Goal: Use online tool/utility

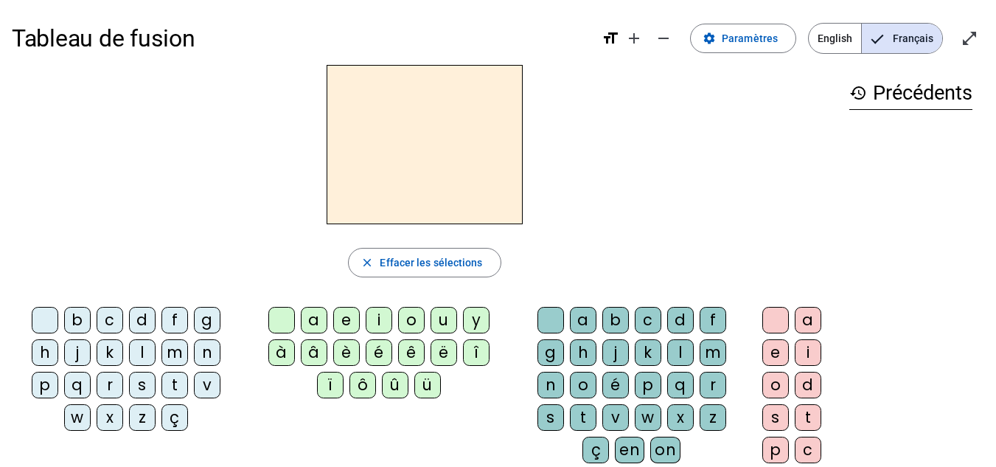
click at [141, 327] on div "d" at bounding box center [142, 320] width 27 height 27
click at [444, 315] on div "u" at bounding box center [444, 320] width 27 height 27
click at [176, 388] on div "t" at bounding box center [175, 385] width 27 height 27
click at [314, 319] on div "a" at bounding box center [314, 320] width 27 height 27
click at [355, 318] on div "e" at bounding box center [346, 320] width 27 height 27
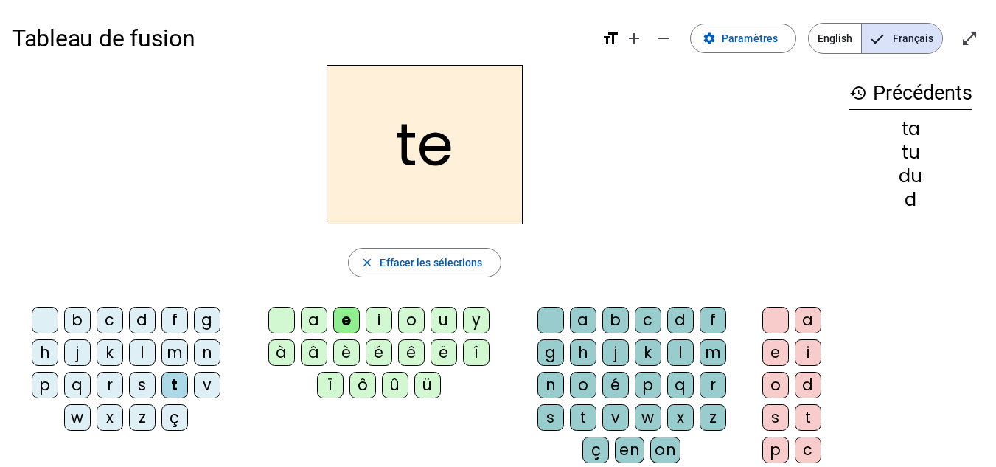
click at [70, 354] on div "j" at bounding box center [77, 352] width 27 height 27
click at [181, 350] on div "m" at bounding box center [175, 352] width 27 height 27
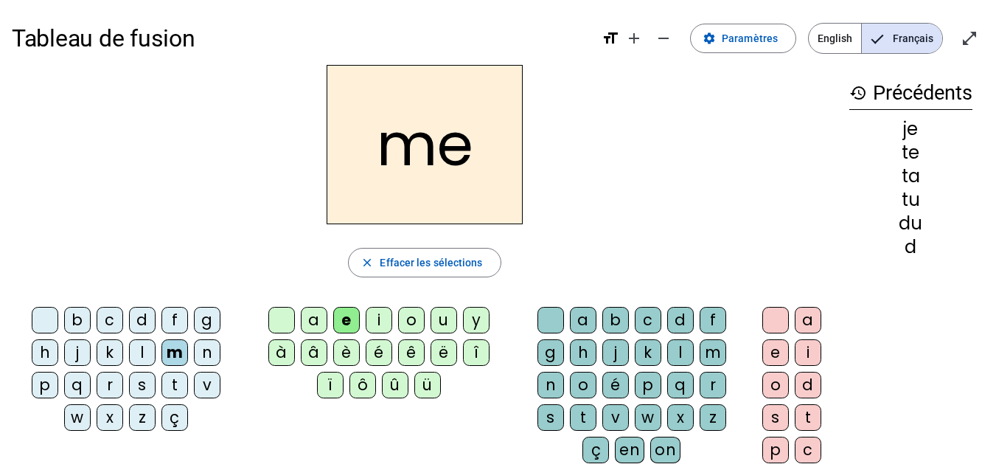
click at [317, 313] on div "a" at bounding box center [314, 320] width 27 height 27
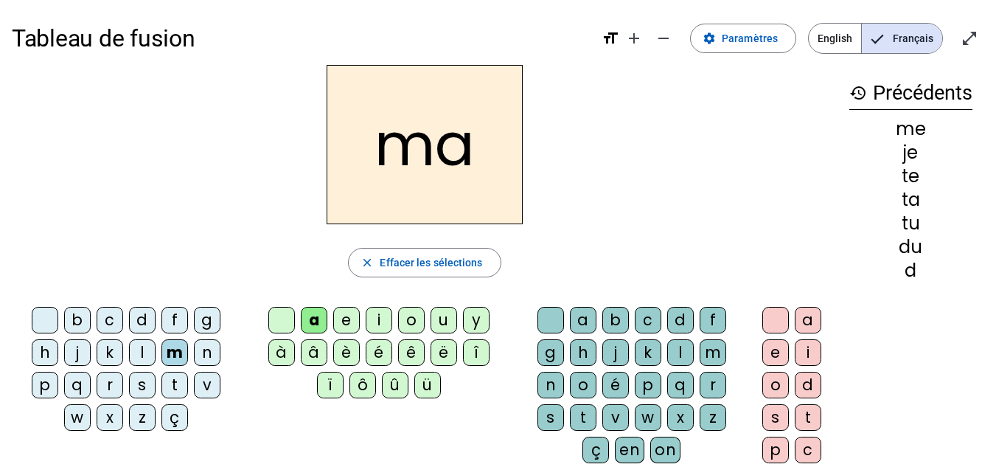
click at [680, 346] on div "l" at bounding box center [680, 352] width 27 height 27
